Goal: Information Seeking & Learning: Find specific fact

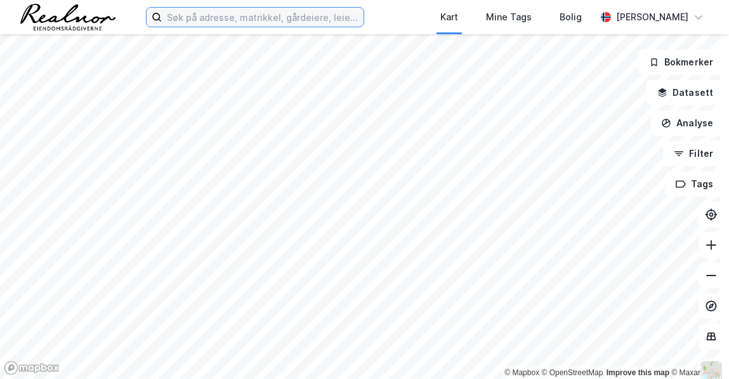
click at [287, 20] on input at bounding box center [263, 17] width 202 height 19
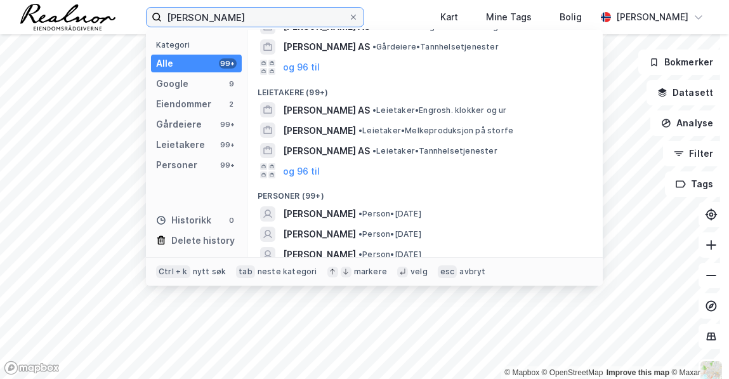
scroll to position [282, 0]
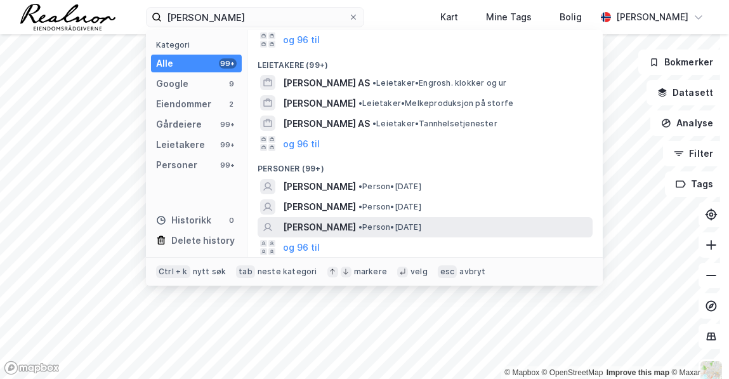
drag, startPoint x: 426, startPoint y: 224, endPoint x: 395, endPoint y: 227, distance: 30.6
click at [395, 227] on span "• Person • [DATE]" at bounding box center [390, 227] width 63 height 10
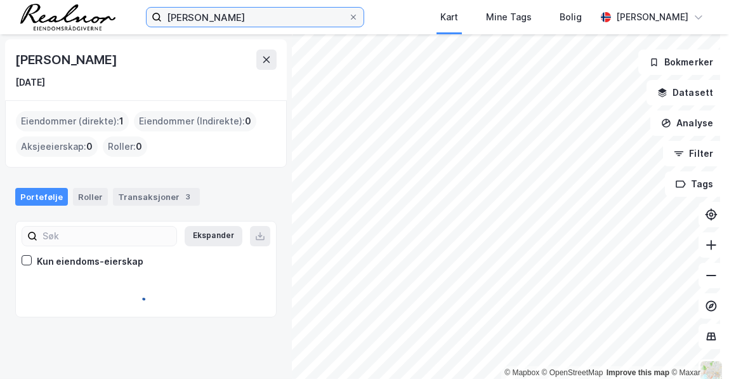
click at [255, 11] on input "[PERSON_NAME]" at bounding box center [255, 17] width 187 height 19
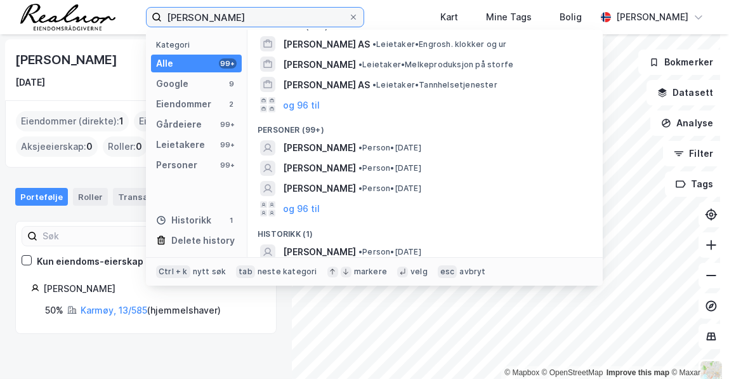
scroll to position [321, 0]
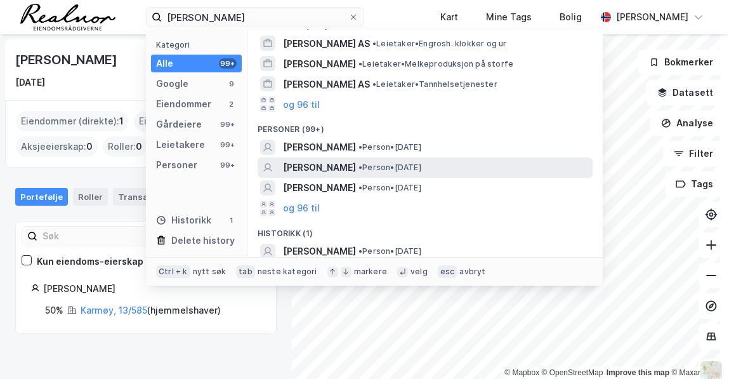
drag, startPoint x: 437, startPoint y: 163, endPoint x: 420, endPoint y: 163, distance: 17.8
click at [420, 163] on span "• Person • [DATE]" at bounding box center [390, 168] width 63 height 10
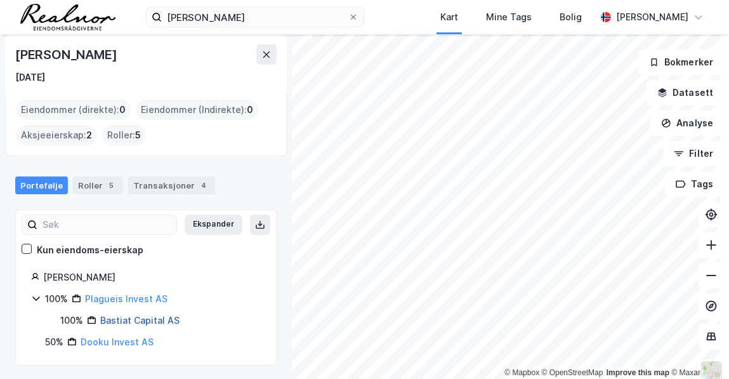
scroll to position [5, 0]
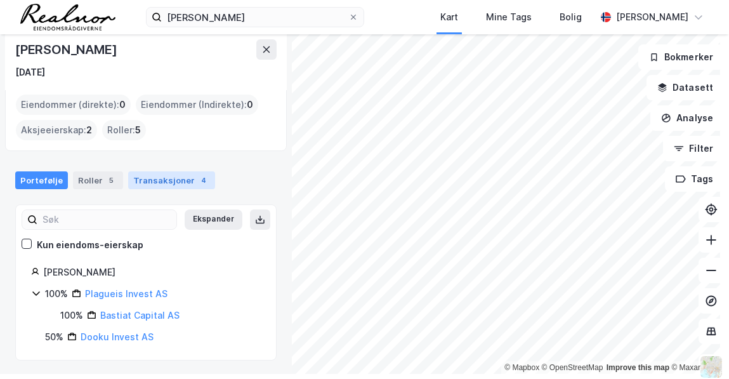
click at [150, 175] on div "Transaksjoner 4" at bounding box center [171, 180] width 87 height 18
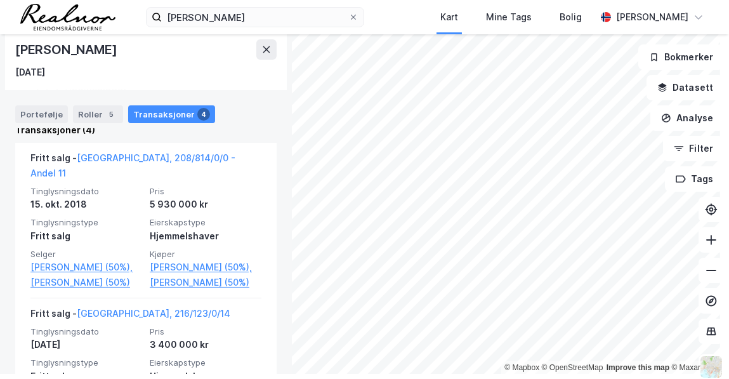
scroll to position [276, 0]
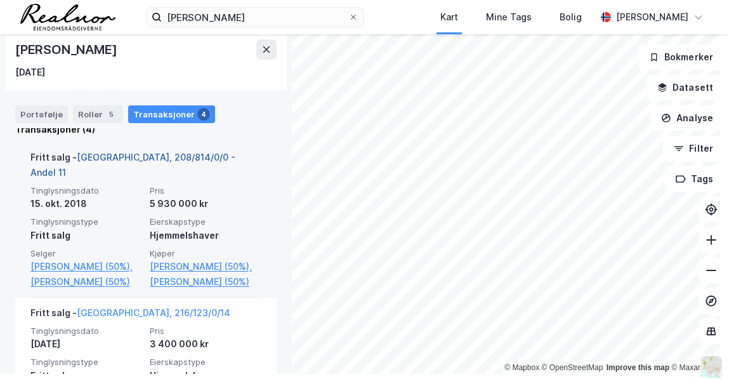
click at [171, 160] on link "[GEOGRAPHIC_DATA], 208/814/0/0 - Andel 11" at bounding box center [132, 165] width 205 height 26
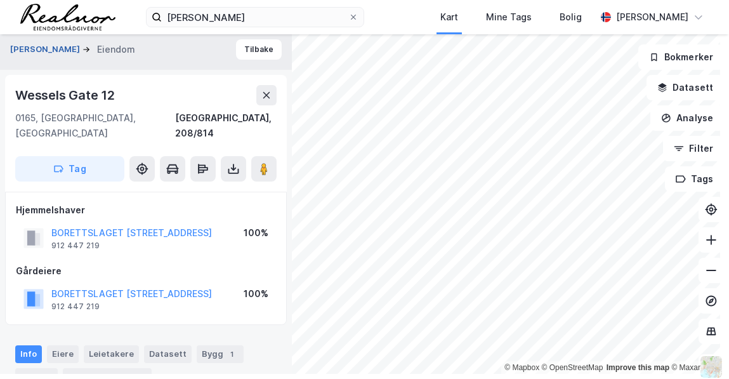
click at [40, 51] on button "[PERSON_NAME]" at bounding box center [46, 49] width 72 height 13
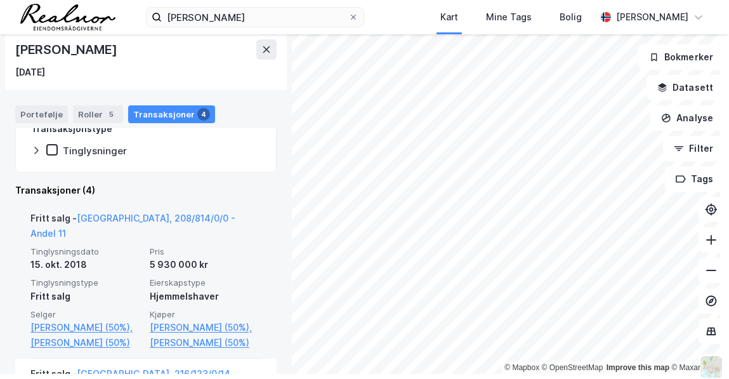
scroll to position [220, 0]
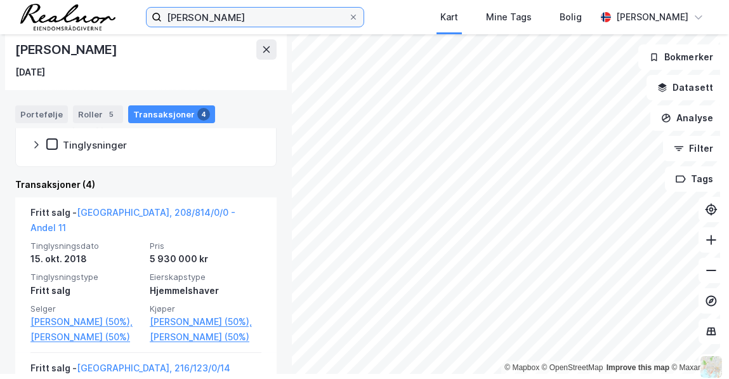
click at [220, 22] on input "[PERSON_NAME]" at bounding box center [255, 17] width 187 height 19
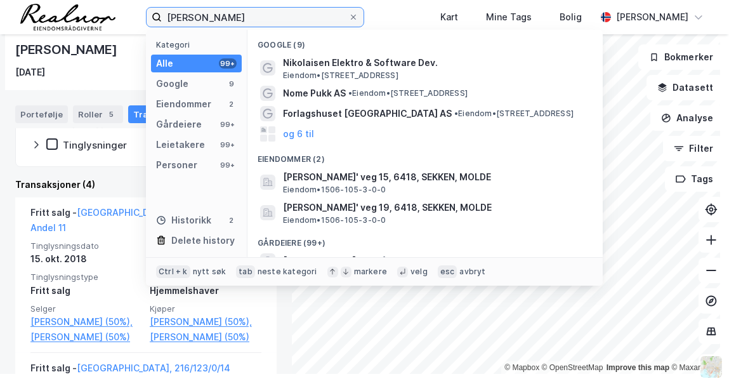
click at [220, 22] on input "[PERSON_NAME]" at bounding box center [255, 17] width 187 height 19
type input "[STREET_ADDRESS]"
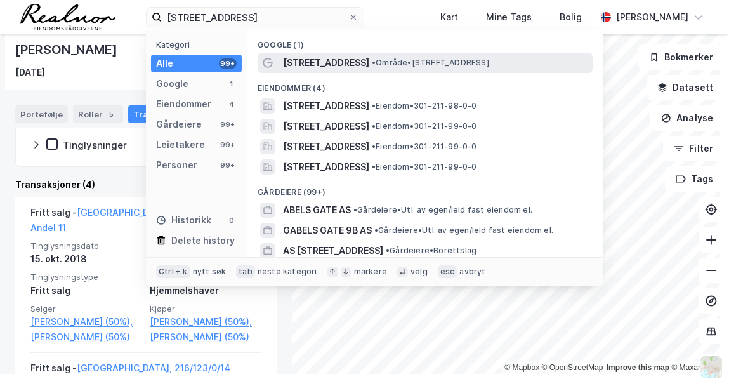
click at [372, 65] on span "• Område • [STREET_ADDRESS]" at bounding box center [430, 63] width 117 height 10
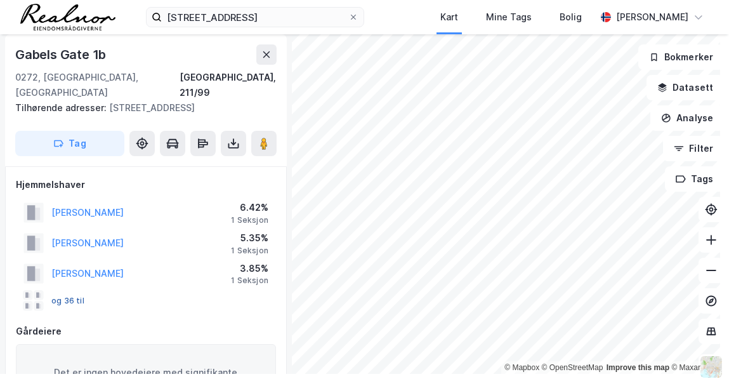
click at [0, 0] on button "og 36 til" at bounding box center [0, 0] width 0 height 0
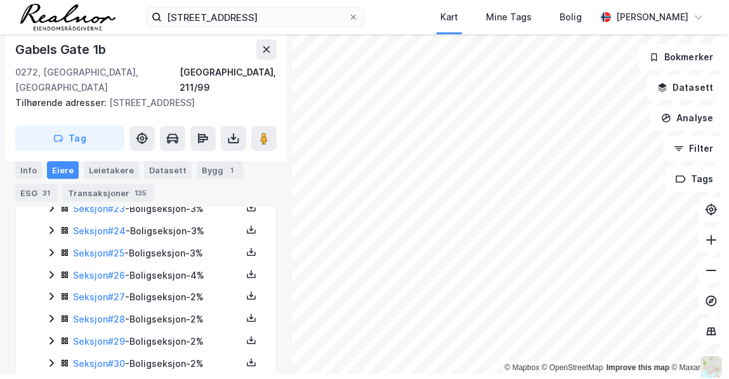
scroll to position [892, 0]
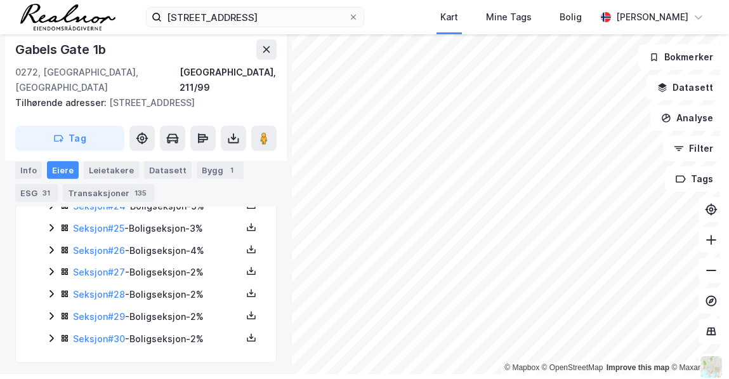
click at [49, 333] on icon at bounding box center [51, 338] width 10 height 10
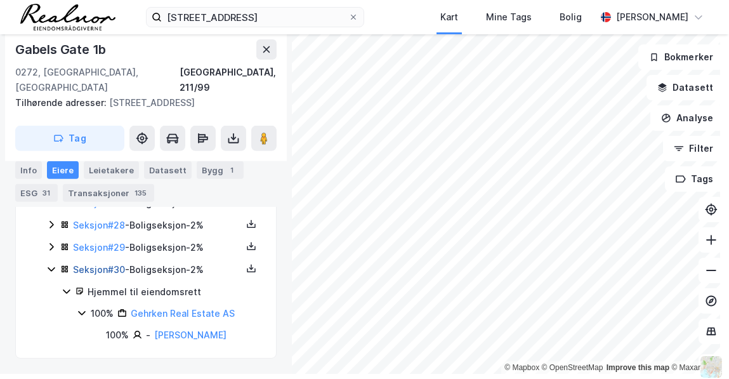
scroll to position [972, 0]
click at [51, 242] on icon at bounding box center [51, 247] width 10 height 10
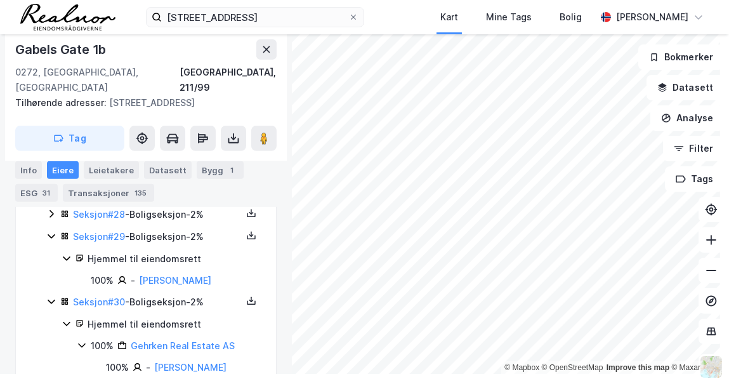
click at [51, 213] on icon at bounding box center [51, 214] width 10 height 10
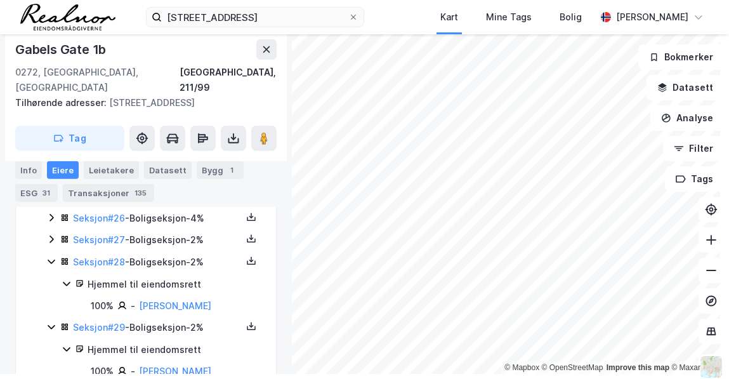
scroll to position [911, 0]
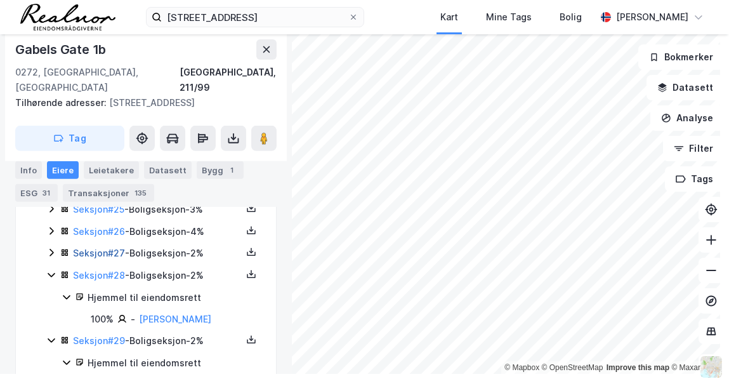
click at [105, 252] on link "Seksjon # 27" at bounding box center [99, 253] width 52 height 11
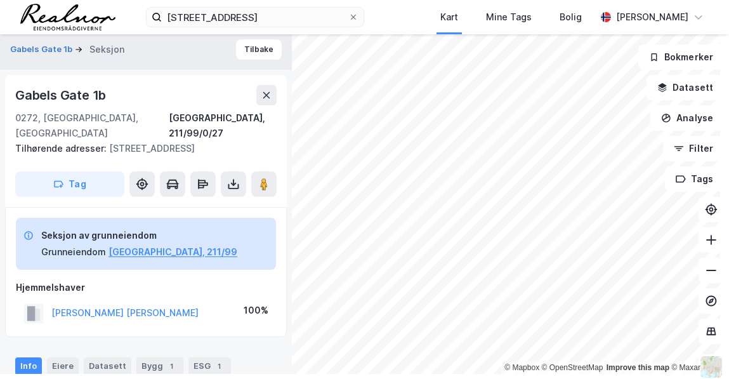
click at [44, 40] on div "Gabels Gate 1b Seksjon Tilbake" at bounding box center [146, 49] width 292 height 41
click at [36, 47] on button "Gabels Gate 1b" at bounding box center [42, 49] width 65 height 13
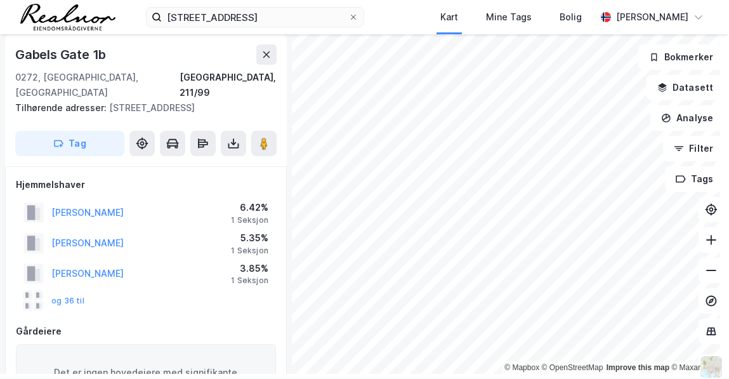
scroll to position [34, 0]
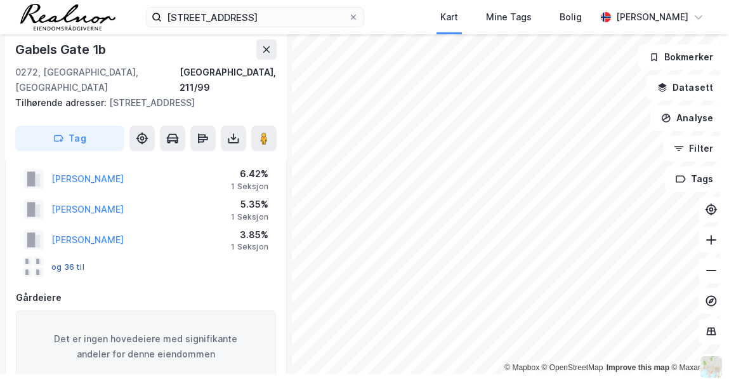
click at [0, 0] on button "og 36 til" at bounding box center [0, 0] width 0 height 0
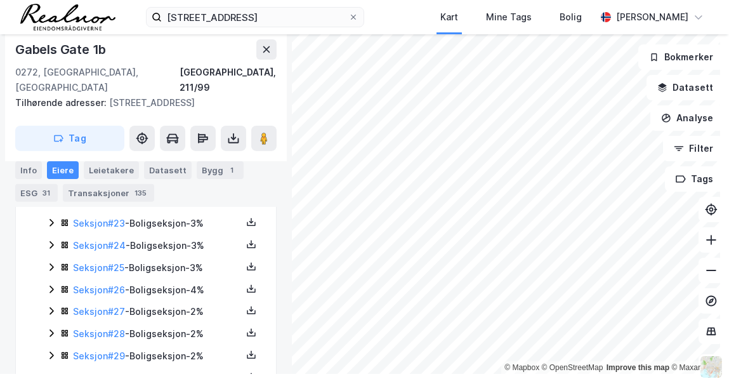
scroll to position [892, 0]
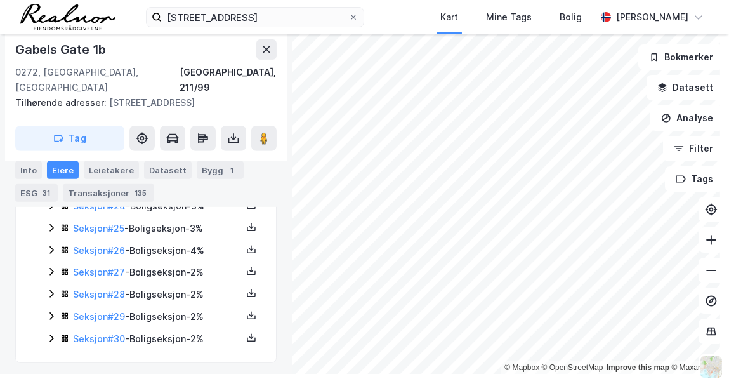
click at [51, 289] on icon at bounding box center [51, 294] width 10 height 10
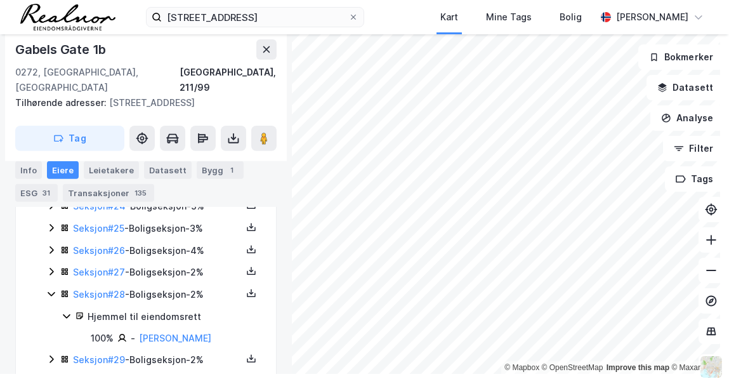
click at [50, 267] on icon at bounding box center [51, 272] width 10 height 10
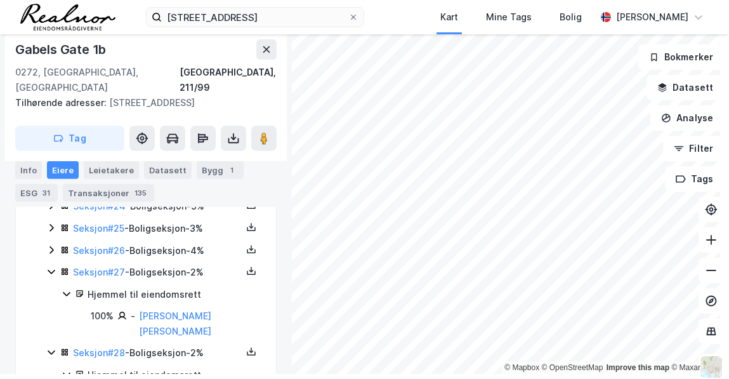
click at [53, 245] on icon at bounding box center [51, 250] width 10 height 10
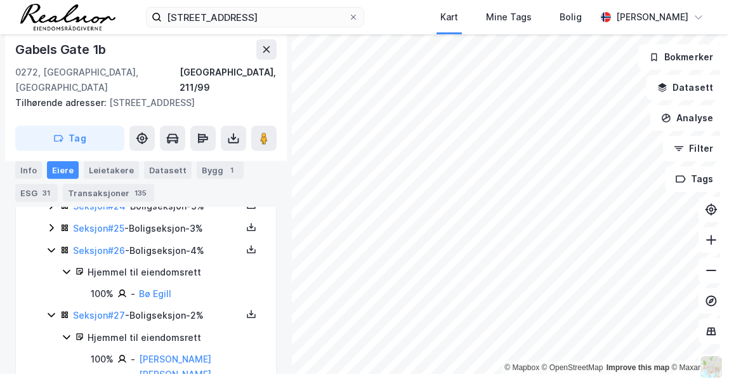
click at [50, 224] on icon at bounding box center [52, 228] width 4 height 8
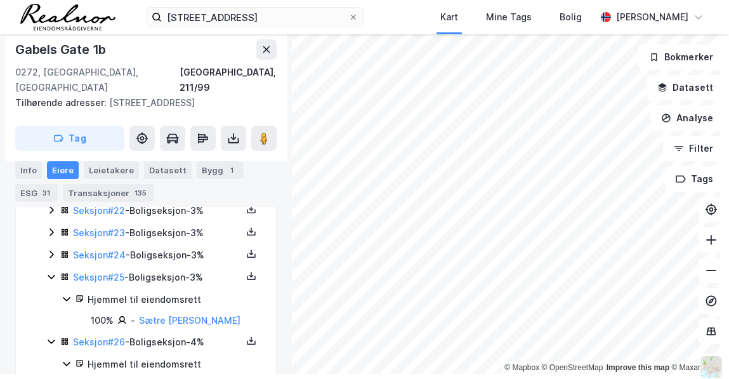
scroll to position [840, 0]
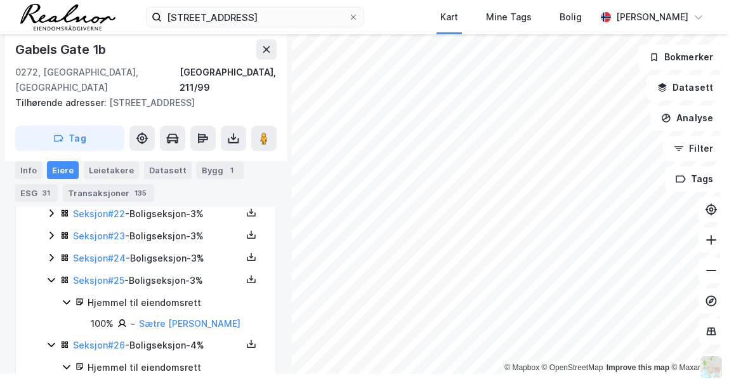
click at [50, 253] on icon at bounding box center [51, 258] width 10 height 10
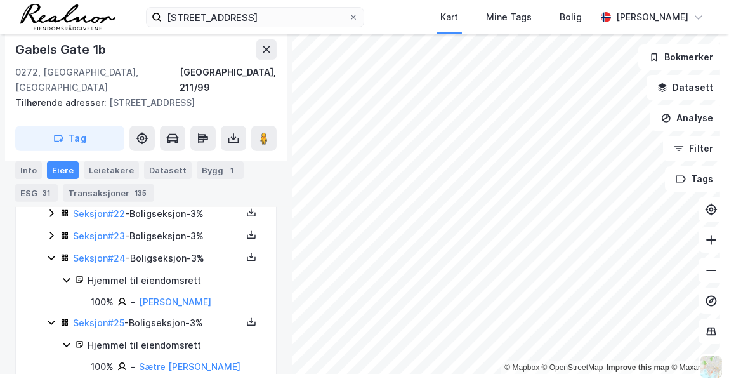
click at [51, 232] on icon at bounding box center [52, 236] width 4 height 8
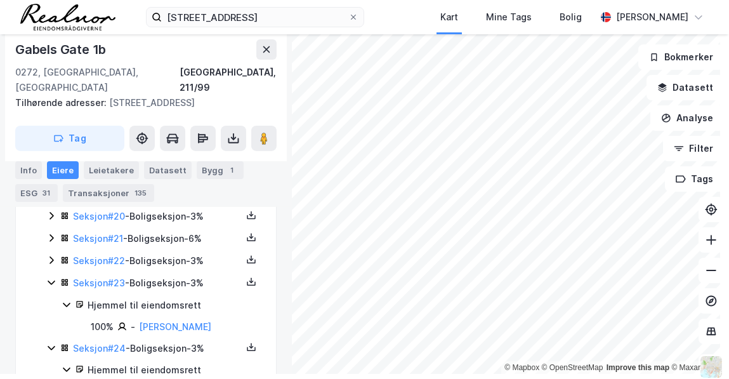
scroll to position [786, 0]
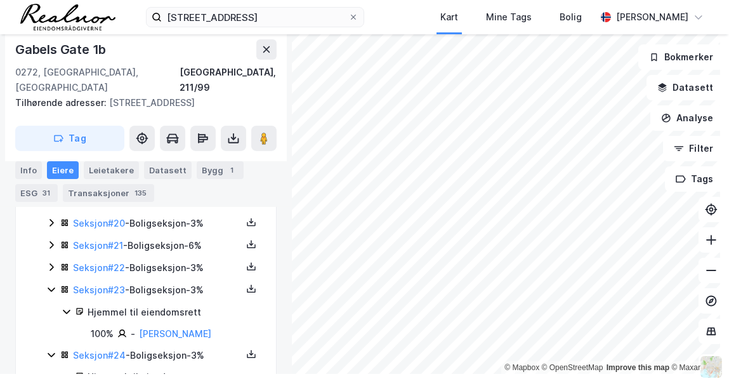
click at [48, 262] on icon at bounding box center [51, 267] width 10 height 10
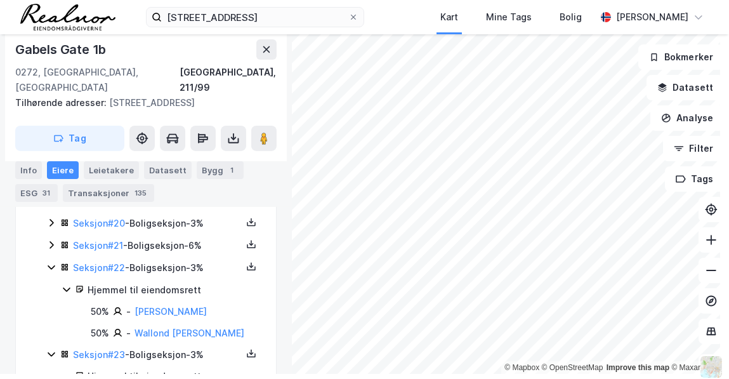
click at [50, 240] on icon at bounding box center [51, 245] width 10 height 10
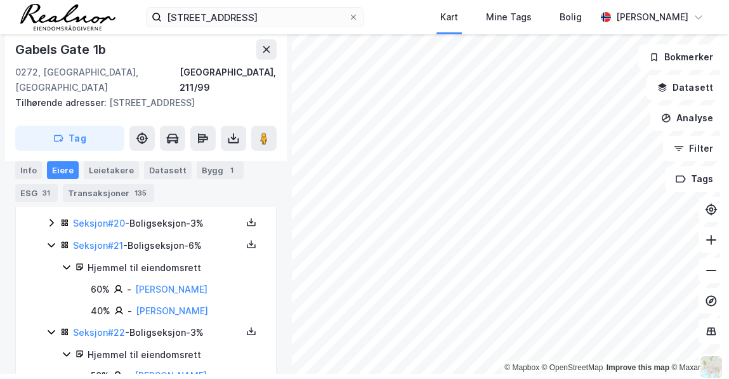
click at [50, 218] on icon at bounding box center [51, 223] width 10 height 10
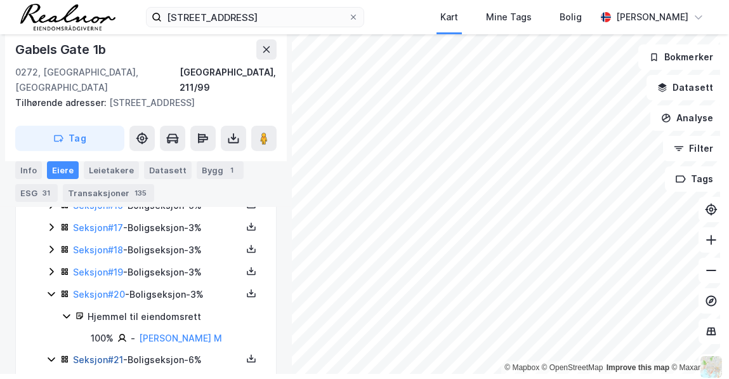
scroll to position [712, 0]
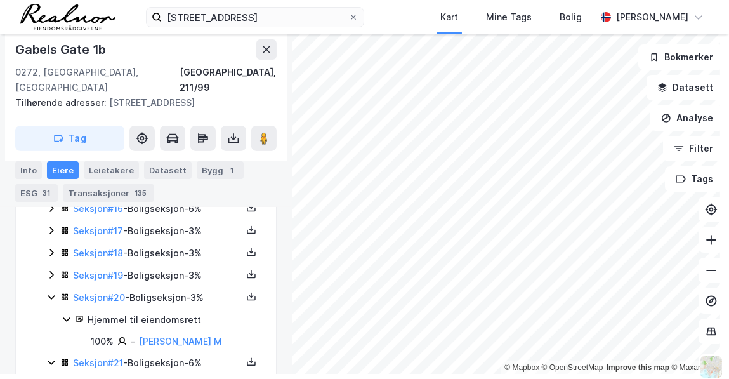
click at [50, 270] on icon at bounding box center [51, 275] width 10 height 10
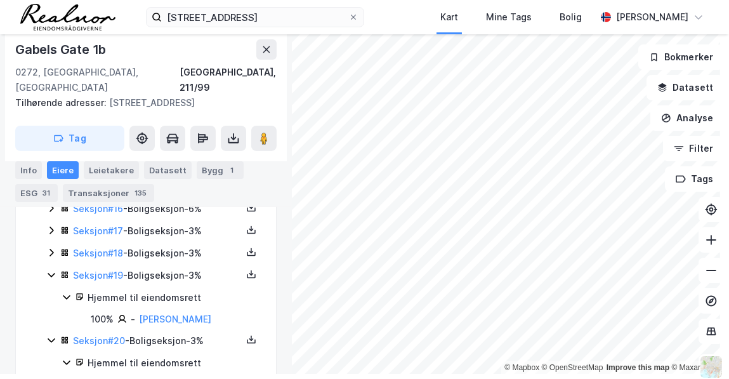
click at [53, 248] on icon at bounding box center [51, 253] width 10 height 10
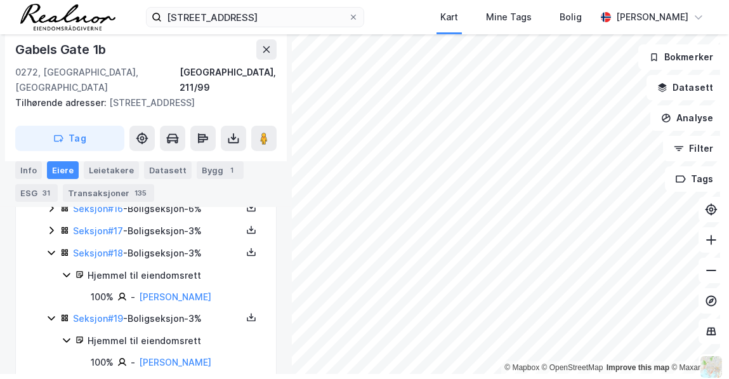
click at [51, 225] on icon at bounding box center [51, 230] width 10 height 10
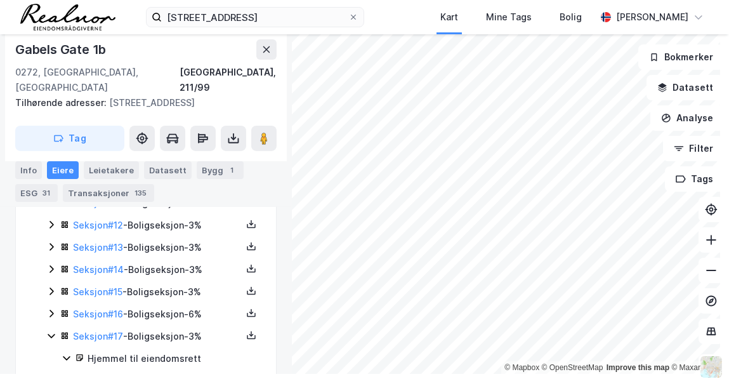
scroll to position [609, 0]
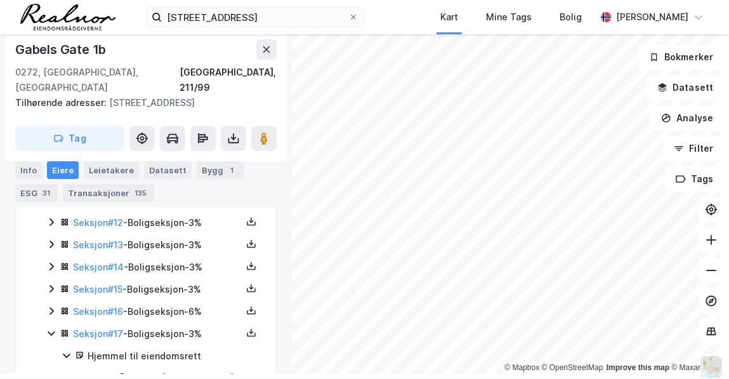
click at [53, 306] on icon at bounding box center [51, 311] width 10 height 10
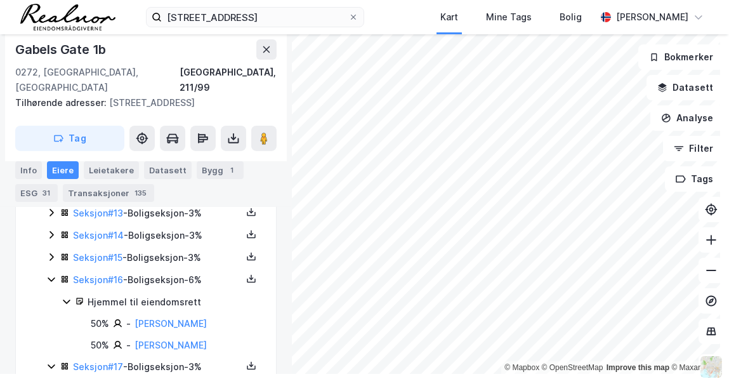
scroll to position [644, 0]
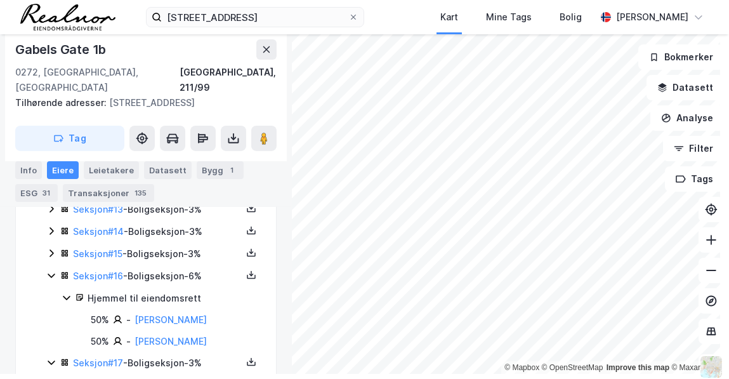
click at [51, 249] on icon at bounding box center [52, 253] width 4 height 8
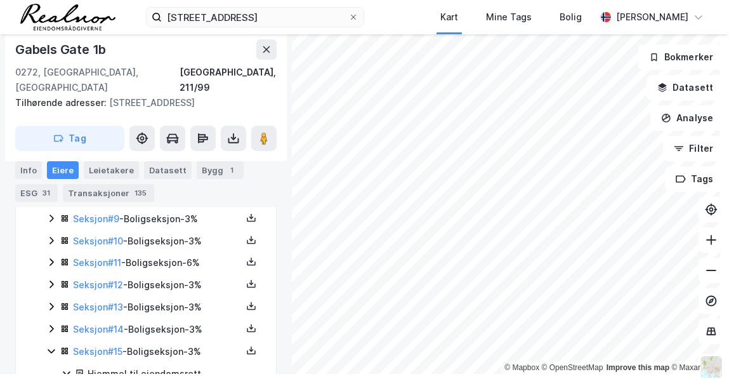
scroll to position [545, 0]
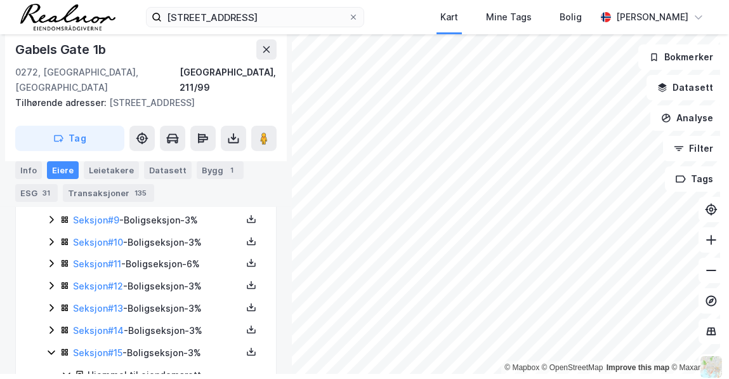
click at [48, 325] on icon at bounding box center [51, 330] width 10 height 10
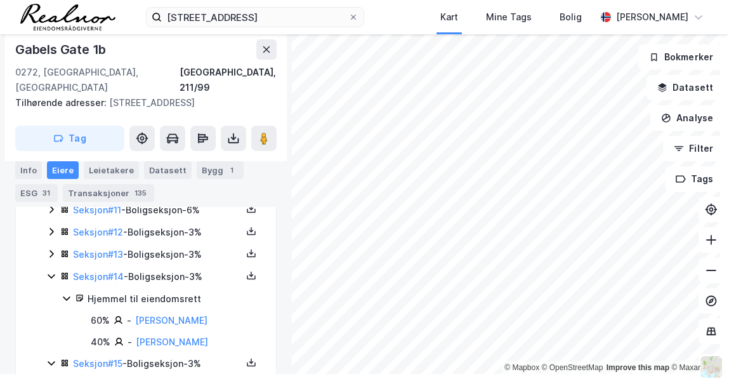
scroll to position [601, 0]
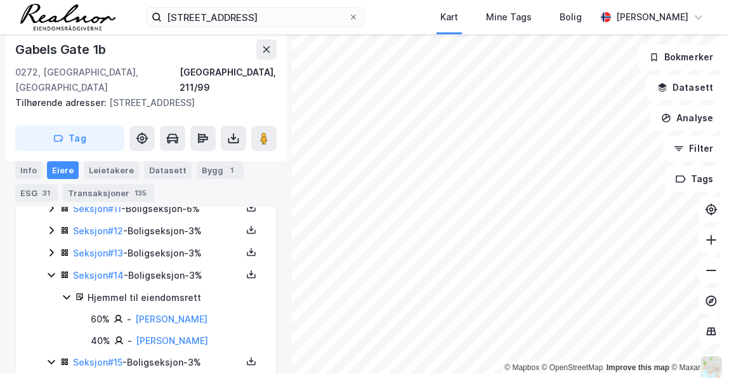
click at [46, 248] on icon at bounding box center [51, 253] width 10 height 10
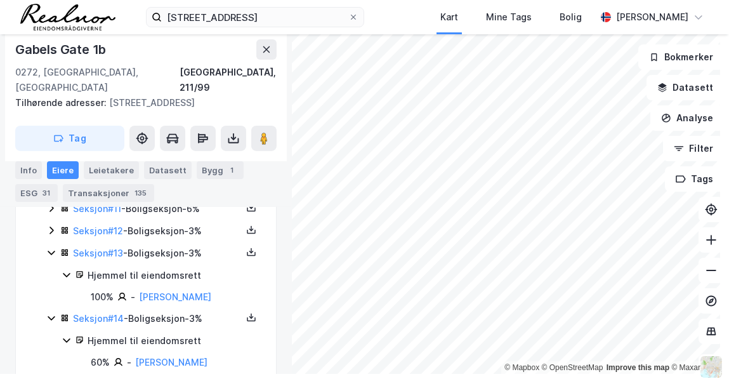
click at [50, 225] on icon at bounding box center [51, 230] width 10 height 10
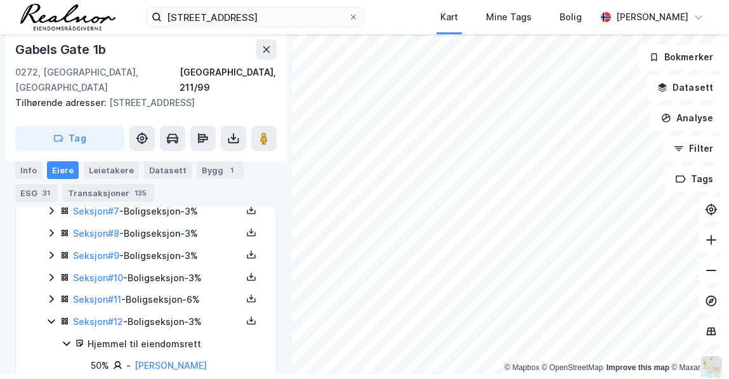
scroll to position [510, 0]
click at [50, 294] on icon at bounding box center [51, 299] width 10 height 10
click at [50, 274] on icon at bounding box center [52, 278] width 4 height 8
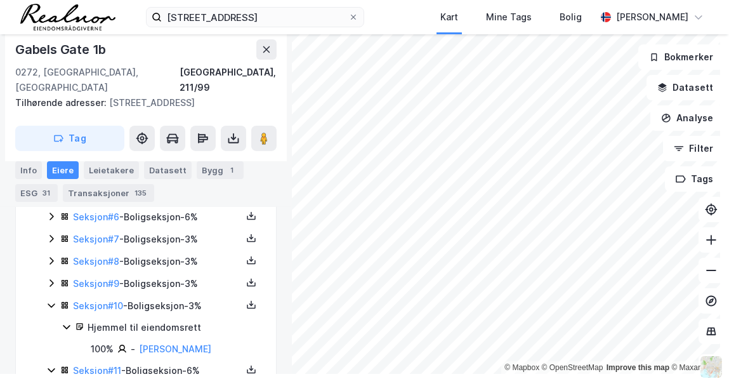
scroll to position [482, 0]
click at [50, 278] on icon at bounding box center [51, 283] width 10 height 10
click at [51, 256] on icon at bounding box center [51, 261] width 10 height 10
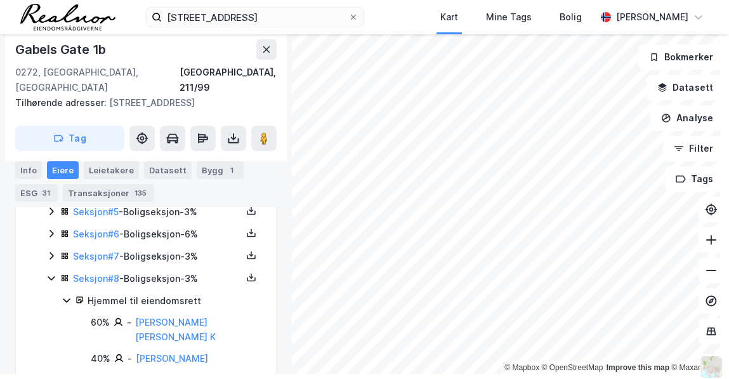
scroll to position [462, 0]
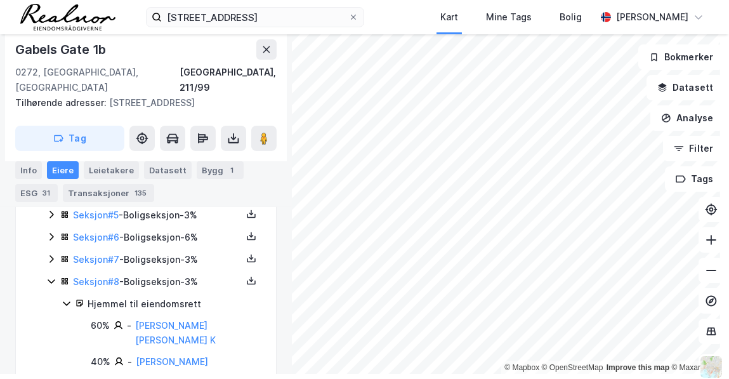
click at [48, 254] on icon at bounding box center [51, 259] width 10 height 10
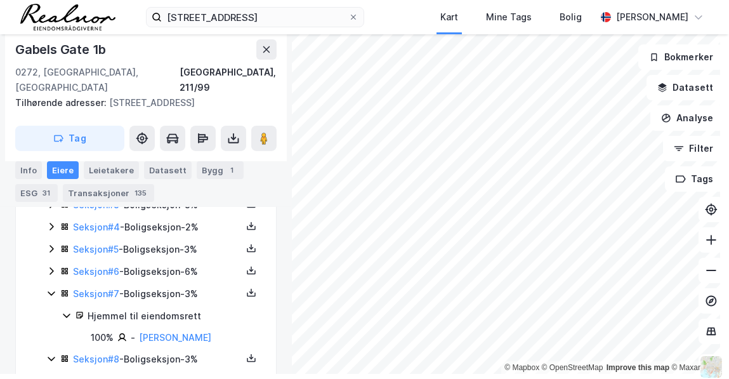
scroll to position [427, 0]
click at [50, 267] on icon at bounding box center [51, 272] width 10 height 10
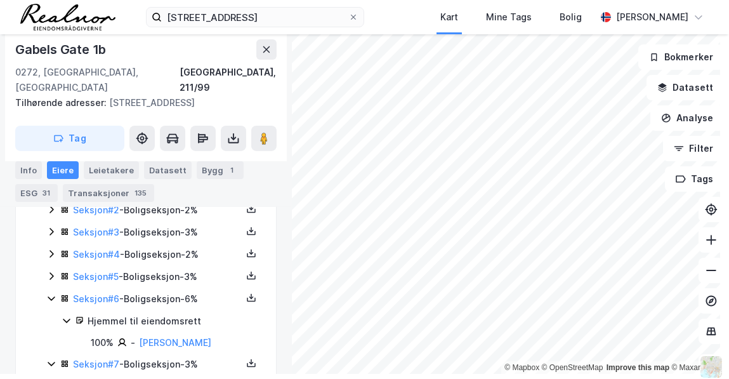
scroll to position [392, 0]
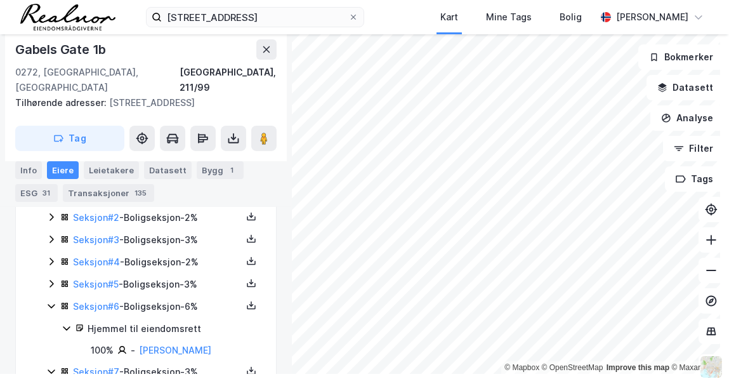
click at [50, 280] on icon at bounding box center [52, 284] width 4 height 8
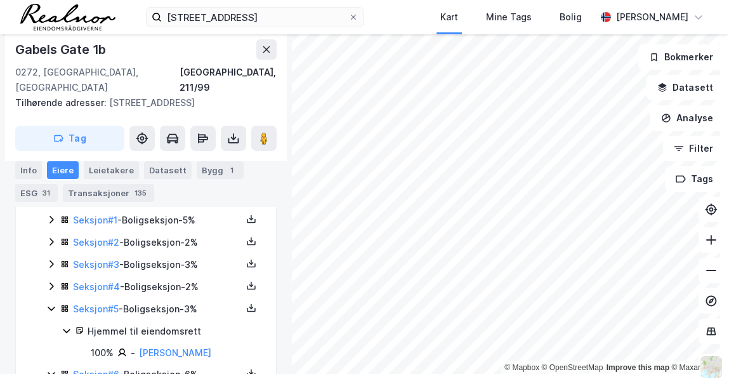
click at [50, 281] on icon at bounding box center [51, 286] width 10 height 10
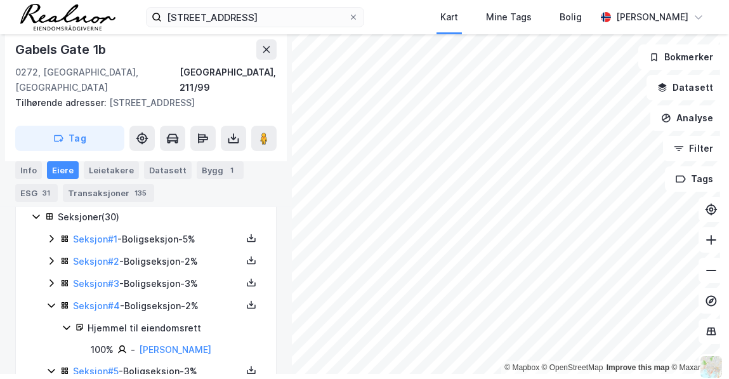
scroll to position [345, 0]
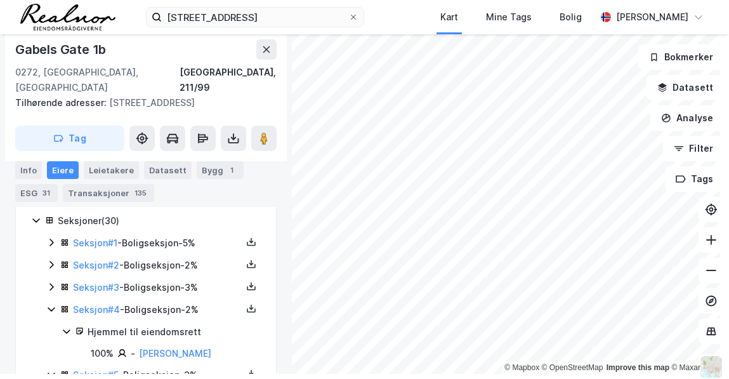
click at [50, 282] on icon at bounding box center [51, 287] width 10 height 10
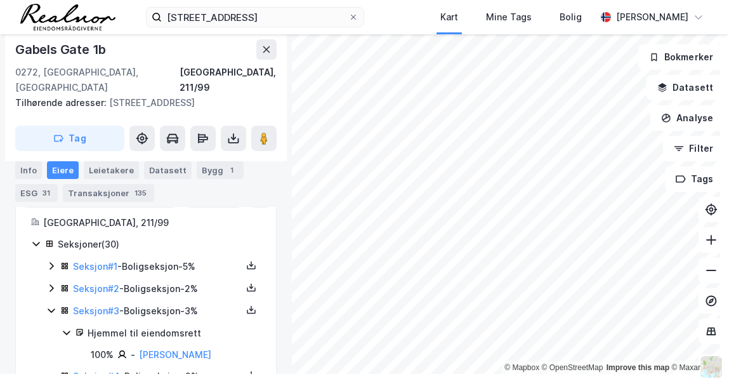
scroll to position [321, 0]
click at [50, 285] on icon at bounding box center [52, 289] width 4 height 8
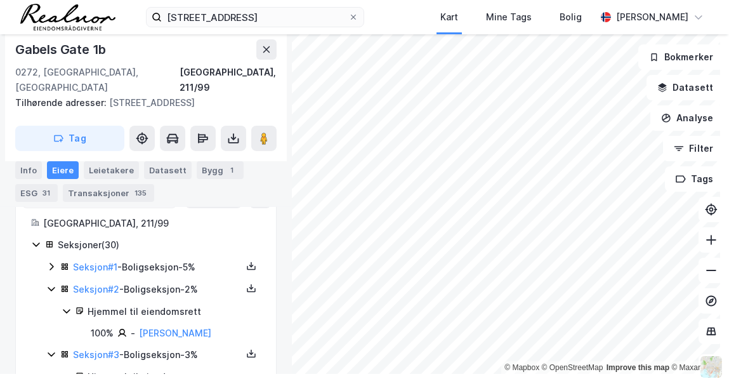
click at [48, 262] on icon at bounding box center [51, 267] width 10 height 10
